Goal: Navigation & Orientation: Find specific page/section

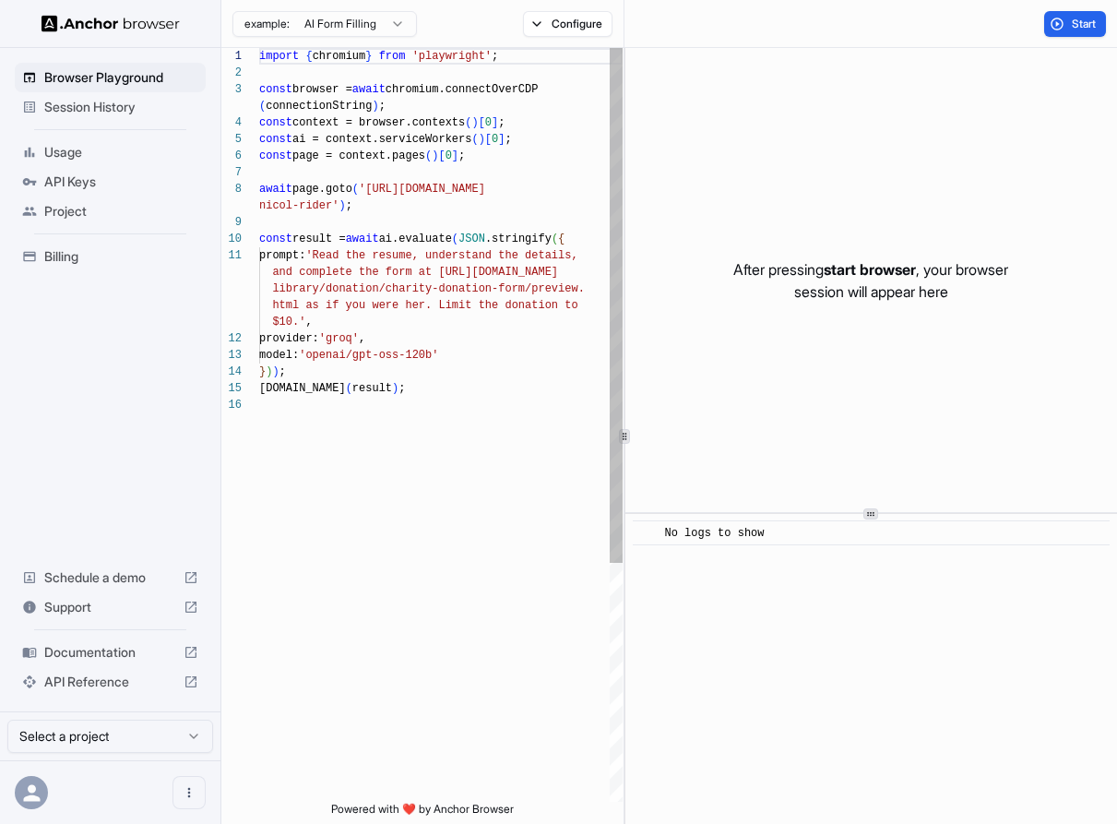
scroll to position [133, 0]
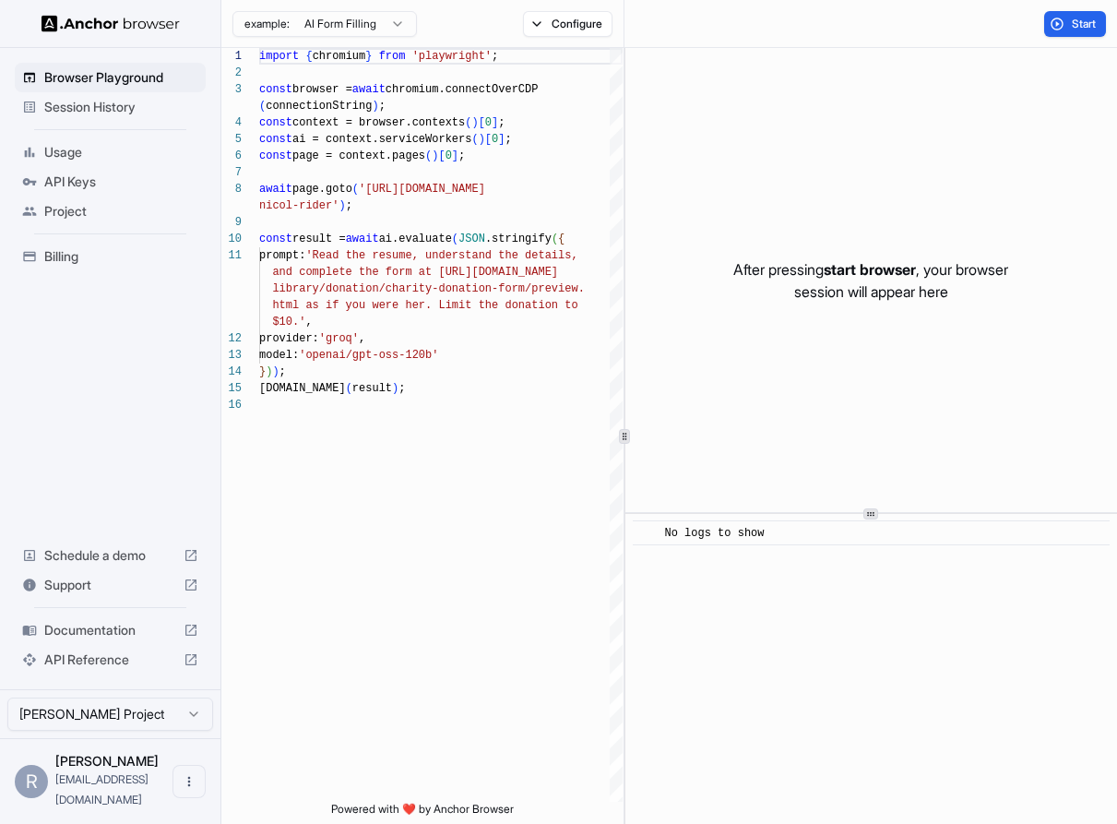
click at [113, 108] on span "Session History" at bounding box center [121, 107] width 154 height 18
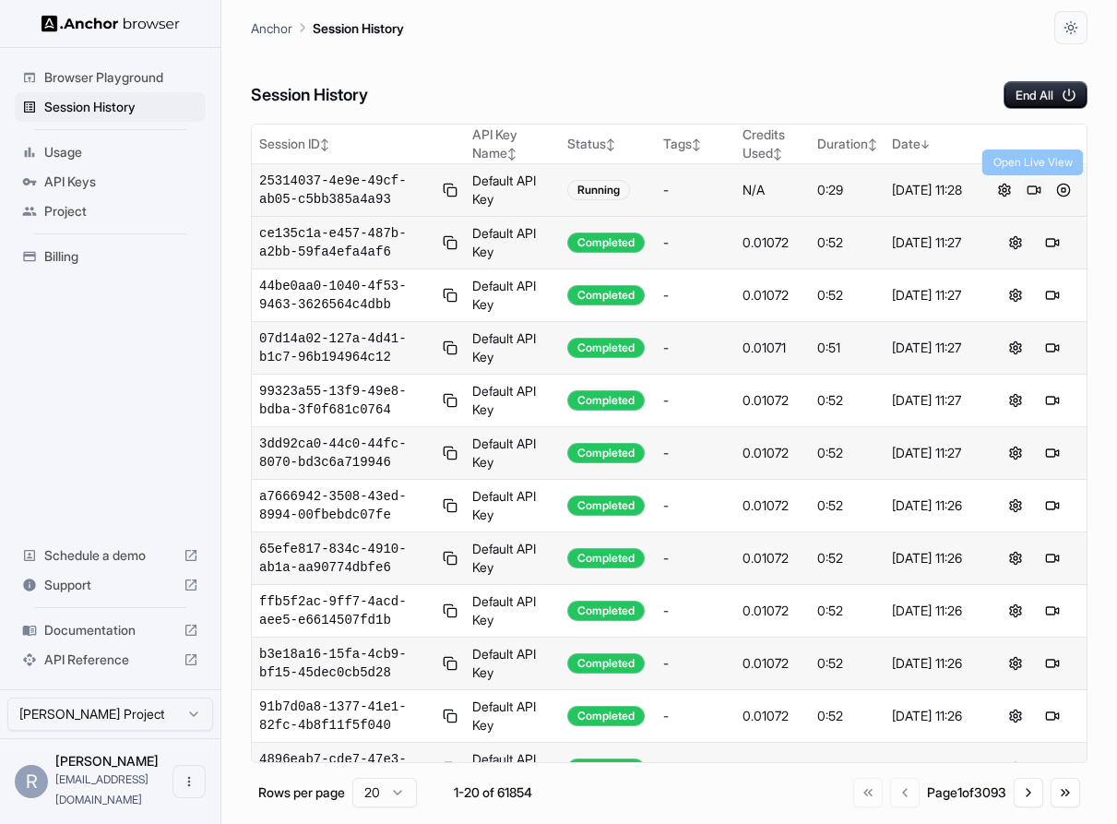
click at [1031, 195] on button at bounding box center [1034, 190] width 22 height 22
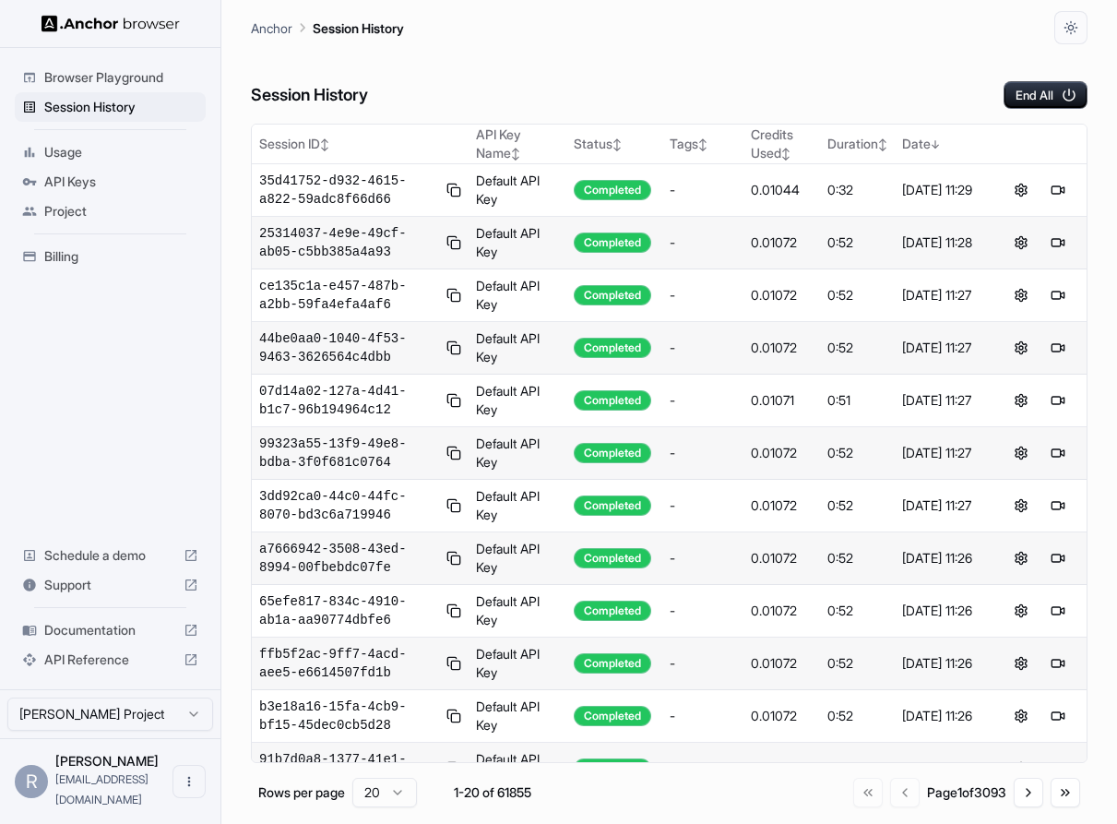
click at [149, 498] on div "Browser Playground Session History Usage API Keys Project Billing Schedule a de…" at bounding box center [110, 368] width 220 height 641
click at [133, 485] on div "Browser Playground Session History Usage API Keys Project Billing Schedule a de…" at bounding box center [110, 368] width 220 height 641
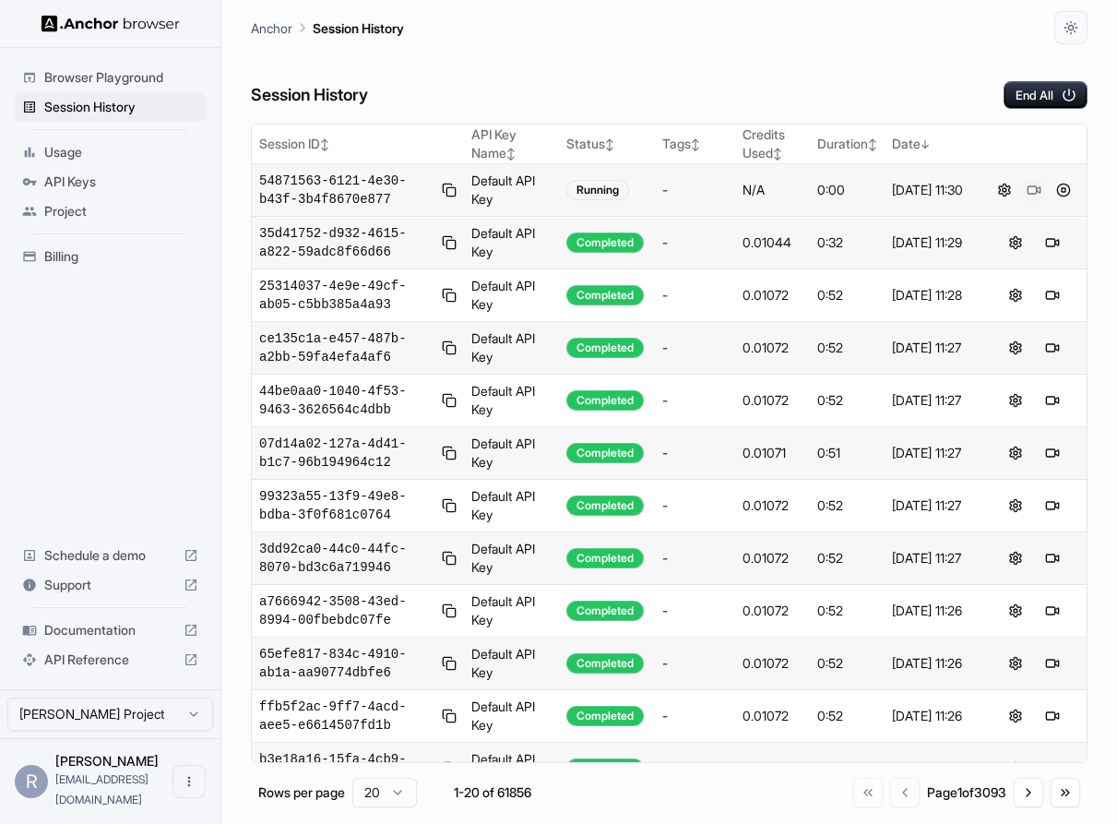
click at [1029, 184] on button at bounding box center [1034, 190] width 22 height 22
